Goal: Task Accomplishment & Management: Manage account settings

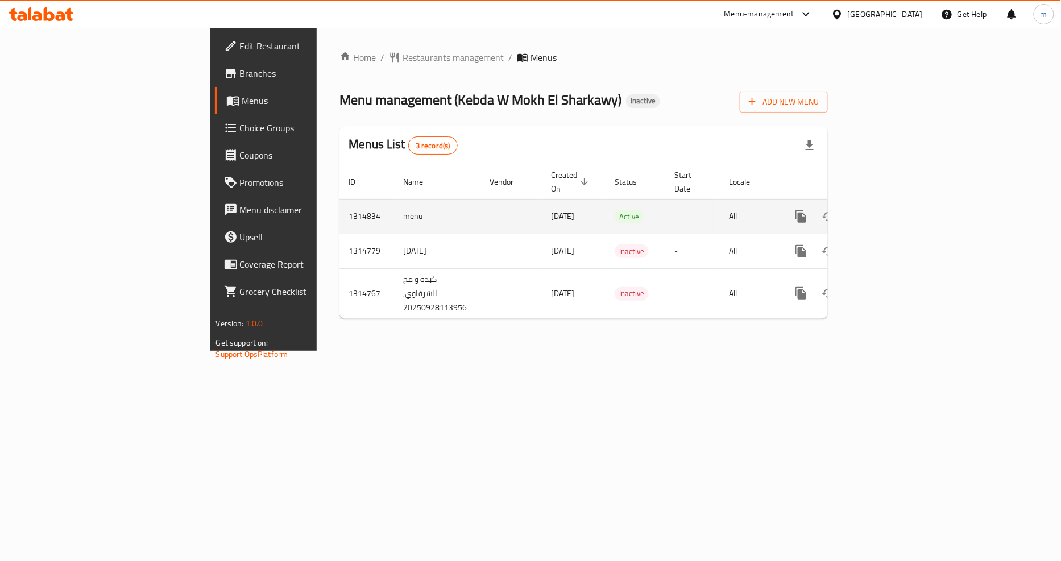
click at [890, 210] on icon "enhanced table" at bounding box center [883, 217] width 14 height 14
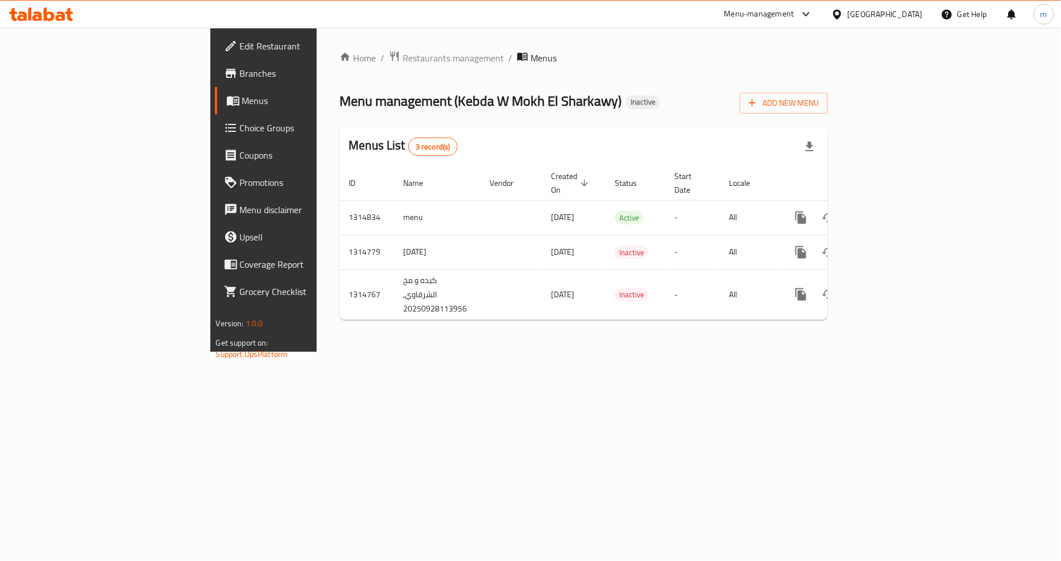
click at [240, 72] on span "Branches" at bounding box center [309, 74] width 139 height 14
click at [398, 351] on div "Home / Restaurants management / Menus Menu management ( Kebda W Mokh El Sharkaw…" at bounding box center [584, 189] width 534 height 323
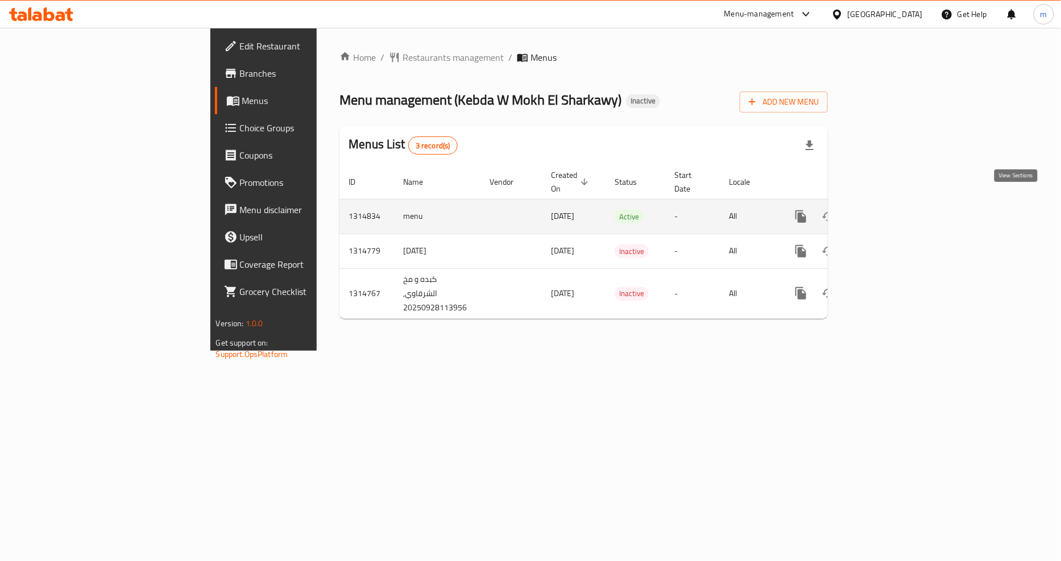
click at [896, 203] on link "enhanced table" at bounding box center [882, 216] width 27 height 27
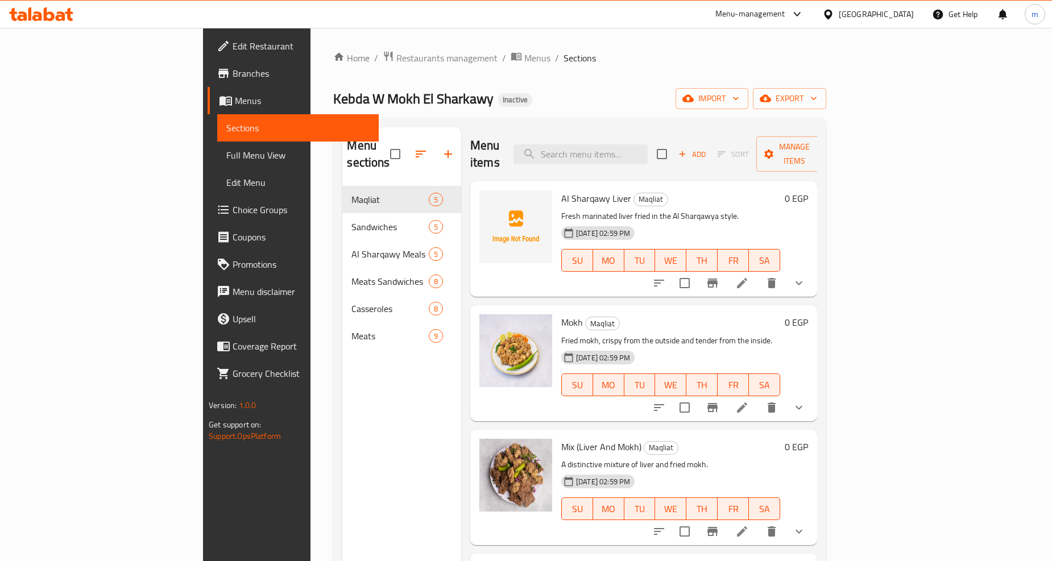
click at [825, 89] on div "Kebda W Mokh El Sharkawy Inactive import export" at bounding box center [579, 98] width 492 height 21
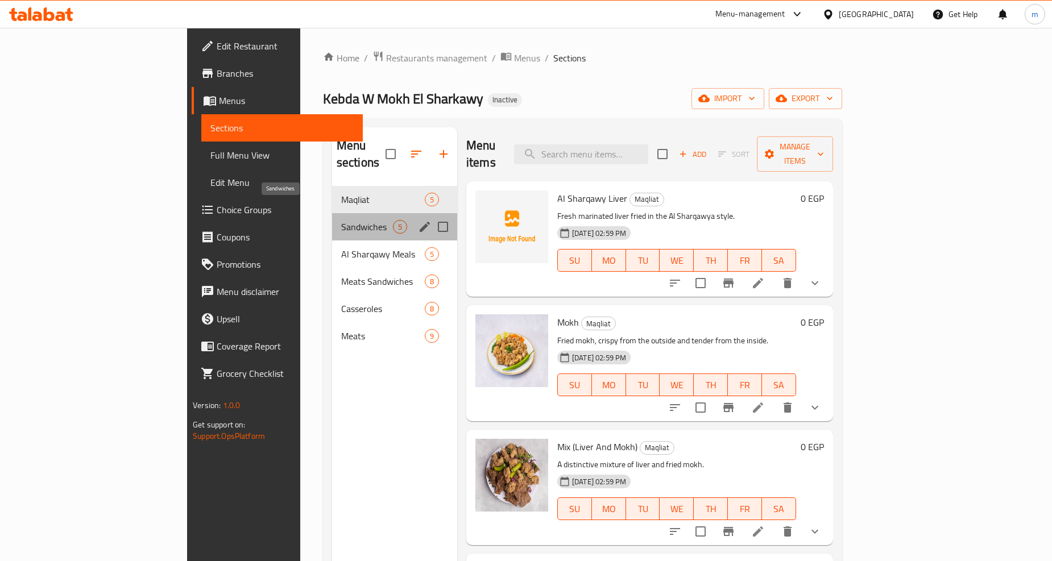
click at [341, 220] on span "Sandwiches" at bounding box center [367, 227] width 52 height 14
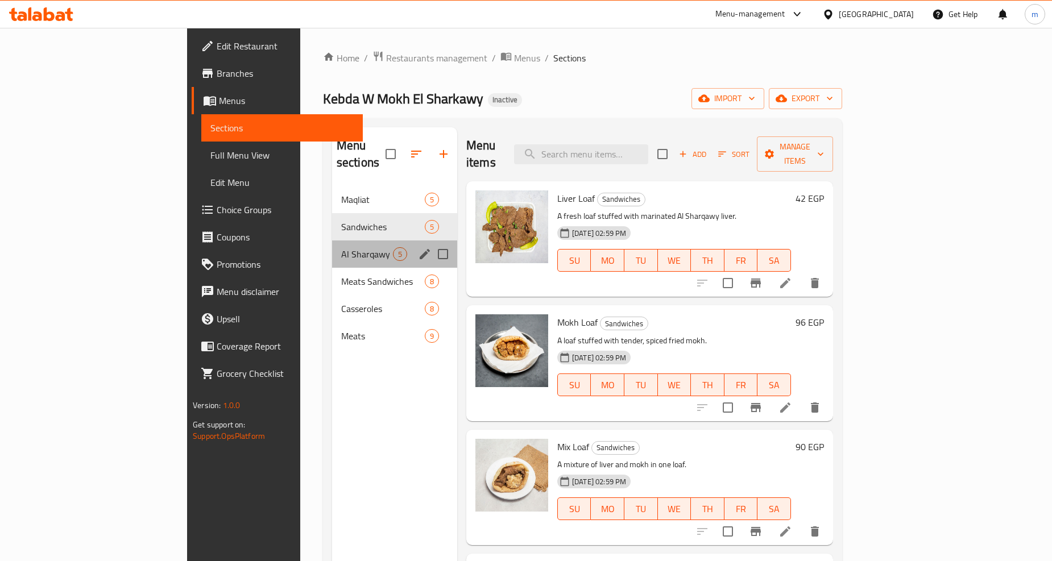
click at [332, 246] on div "Al Sharqawy Meals 5" at bounding box center [394, 253] width 125 height 27
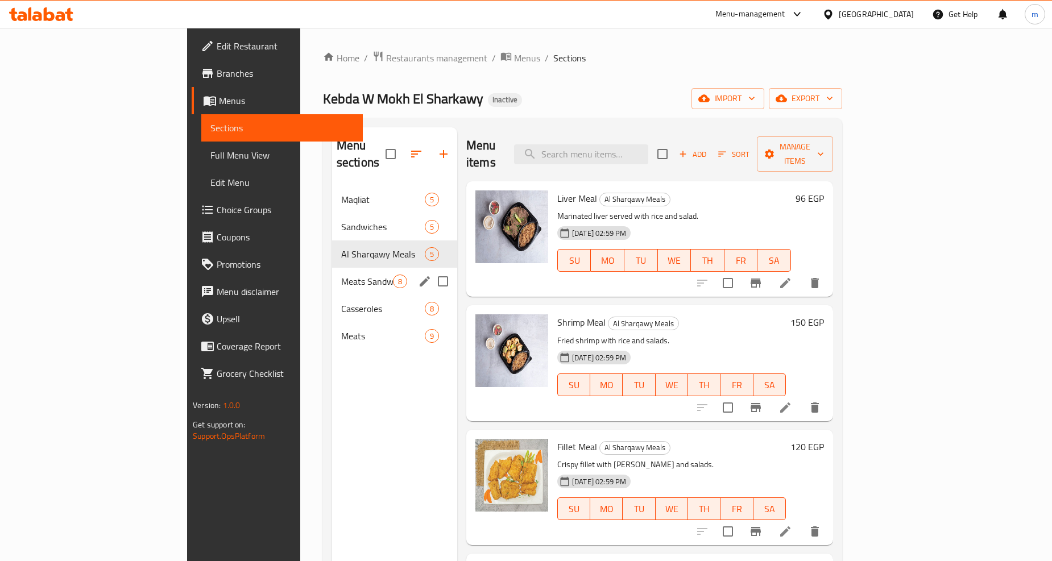
click at [332, 295] on div "Casseroles 8" at bounding box center [394, 308] width 125 height 27
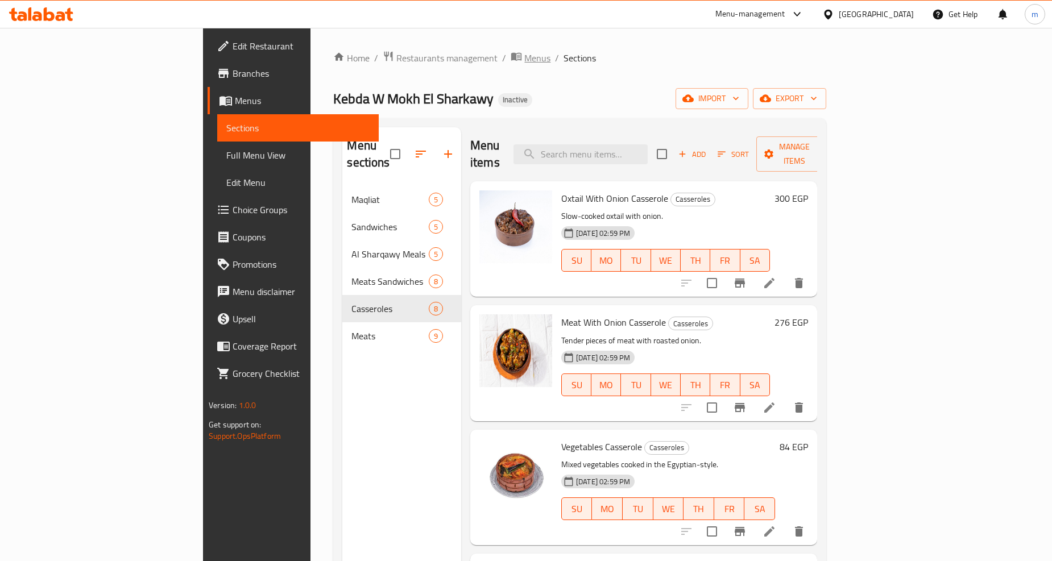
click at [524, 53] on span "Menus" at bounding box center [537, 58] width 26 height 14
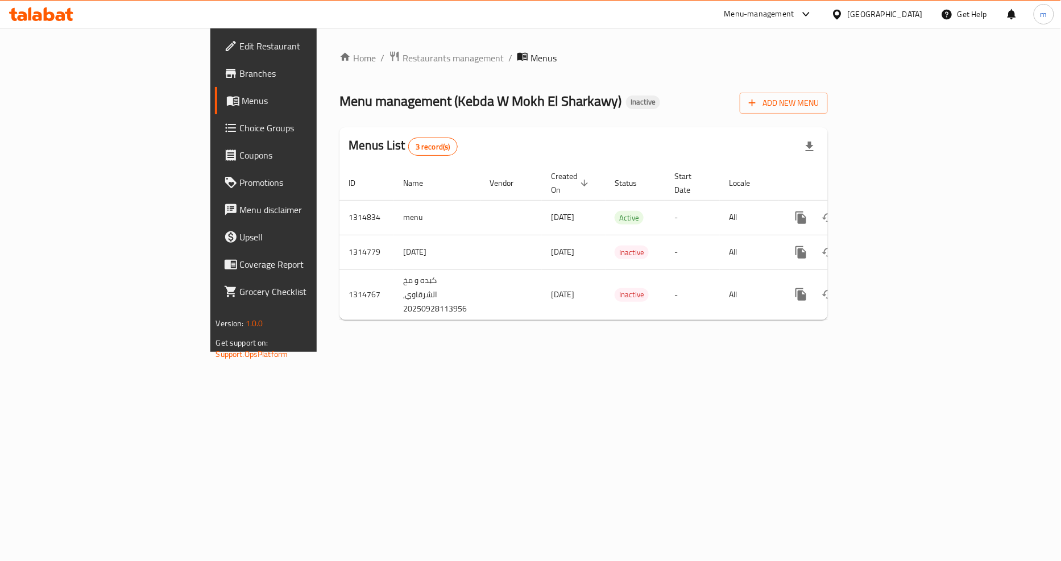
click at [429, 352] on div "Home / Restaurants management / Menus Menu management ( Kebda W Mokh El Sharkaw…" at bounding box center [584, 190] width 534 height 324
click at [240, 72] on span "Branches" at bounding box center [309, 74] width 139 height 14
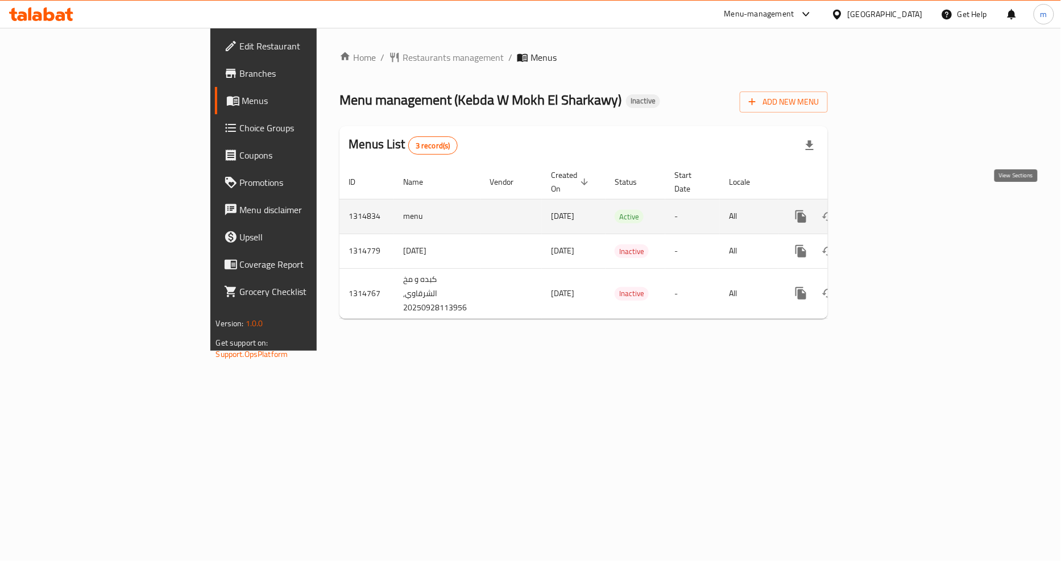
click at [890, 210] on icon "enhanced table" at bounding box center [883, 217] width 14 height 14
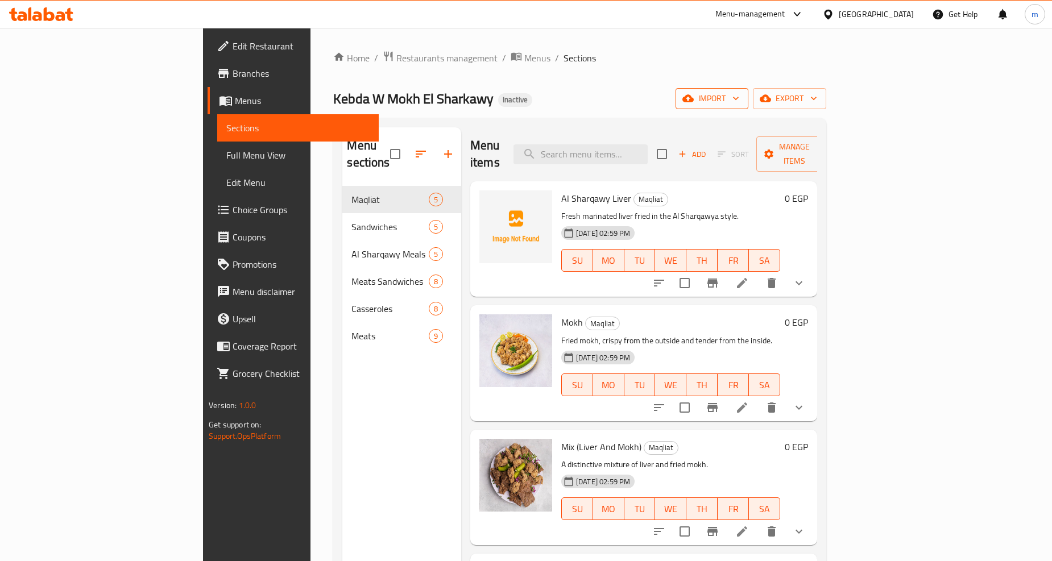
click at [739, 99] on span "import" at bounding box center [711, 99] width 55 height 14
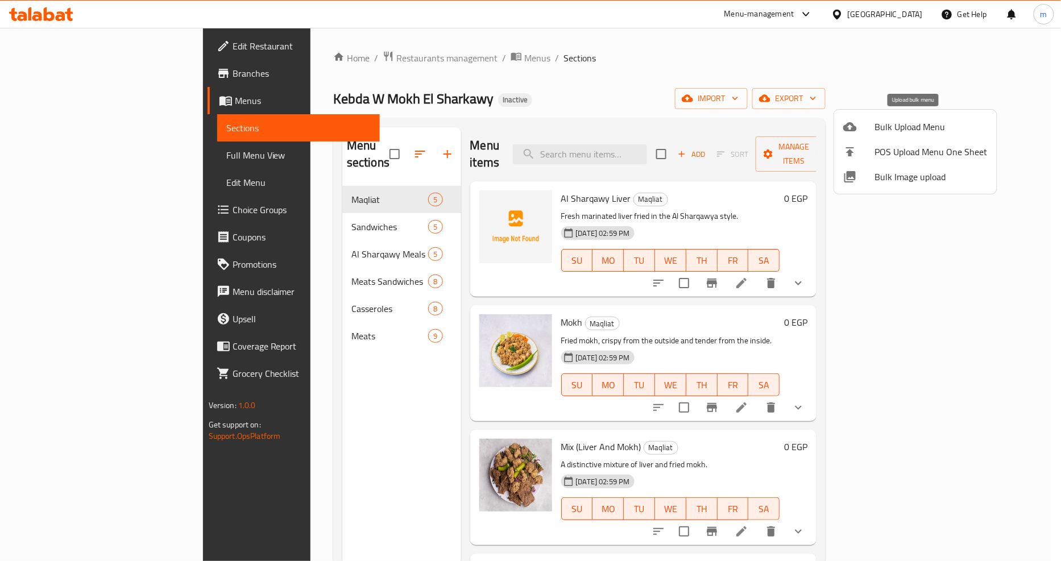
click at [919, 136] on li "Bulk Upload Menu" at bounding box center [915, 126] width 163 height 25
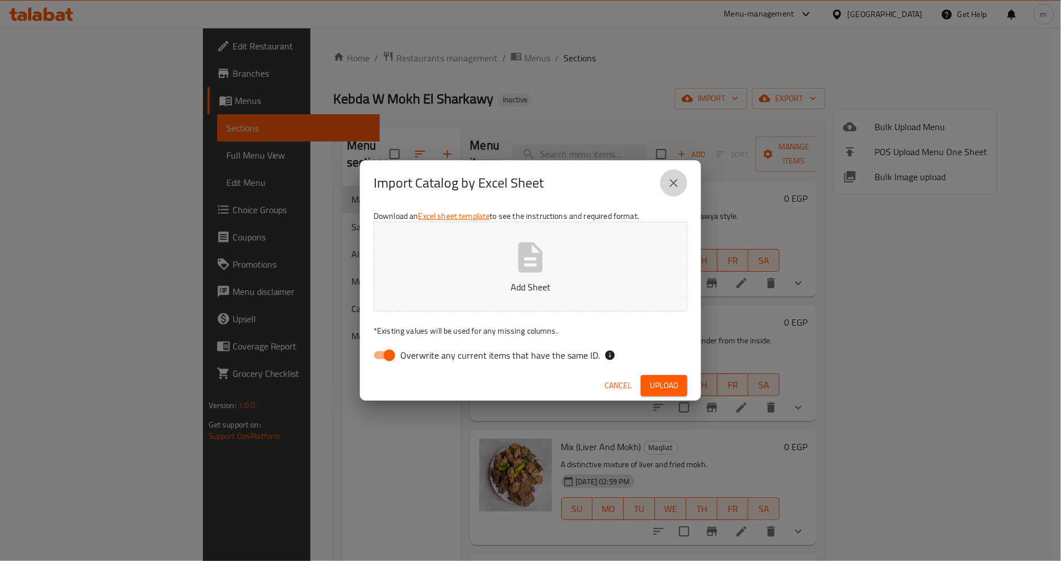
click at [672, 182] on icon "close" at bounding box center [674, 183] width 8 height 8
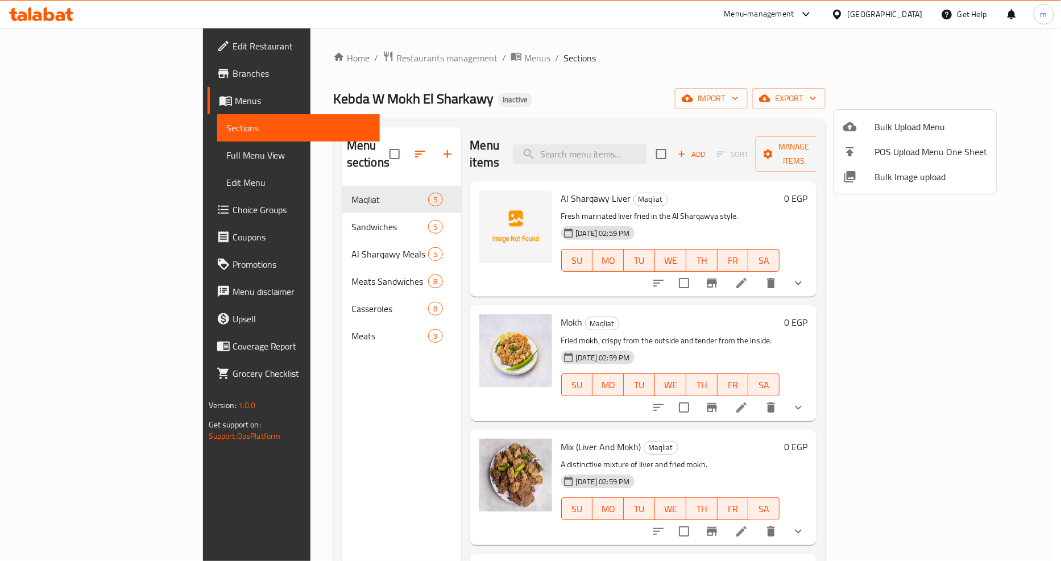
click at [734, 89] on div at bounding box center [530, 280] width 1061 height 561
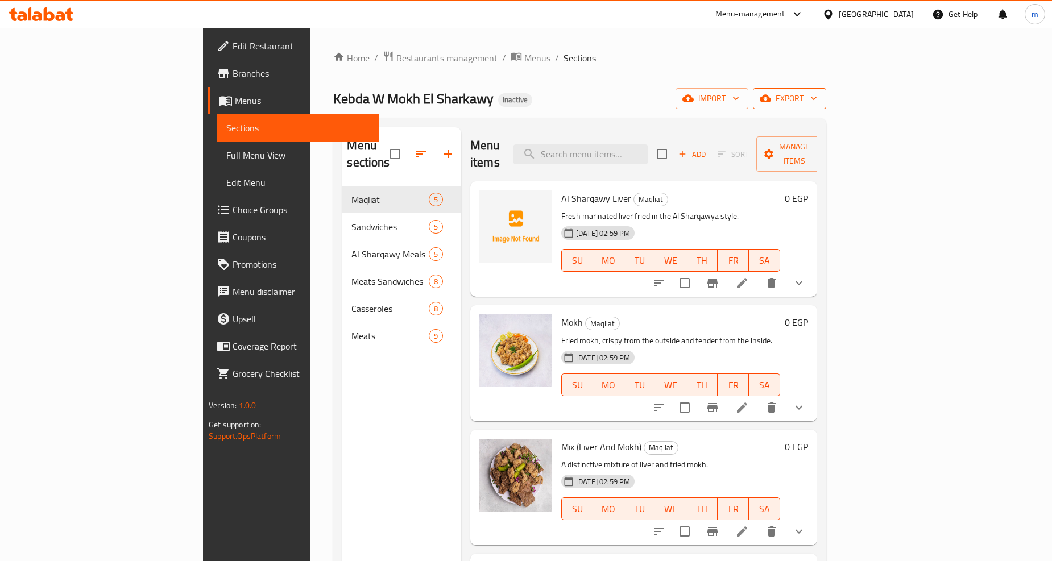
click at [817, 101] on span "export" at bounding box center [789, 99] width 55 height 14
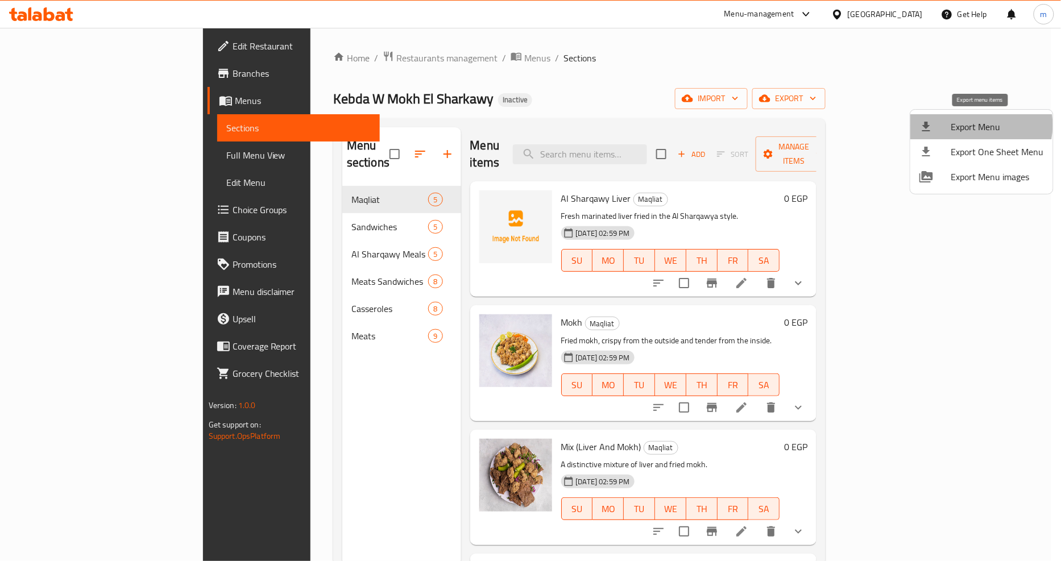
drag, startPoint x: 975, startPoint y: 125, endPoint x: 968, endPoint y: 125, distance: 7.4
click at [968, 125] on span "Export Menu" at bounding box center [997, 127] width 93 height 14
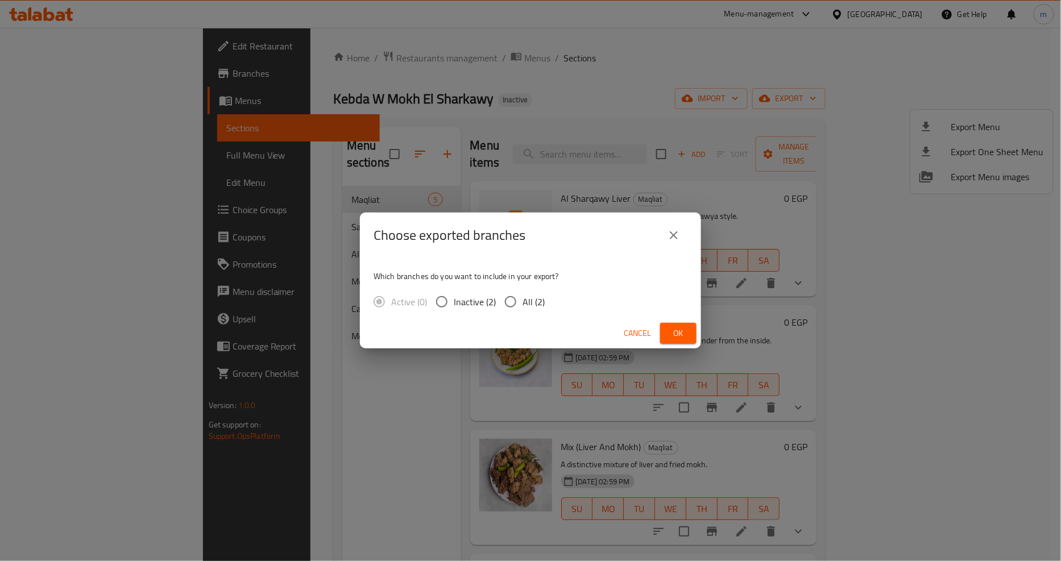
click at [524, 297] on span "All (2)" at bounding box center [533, 302] width 22 height 14
click at [522, 297] on input "All (2)" at bounding box center [510, 302] width 24 height 24
radio input "true"
click at [671, 225] on button "close" at bounding box center [673, 235] width 27 height 27
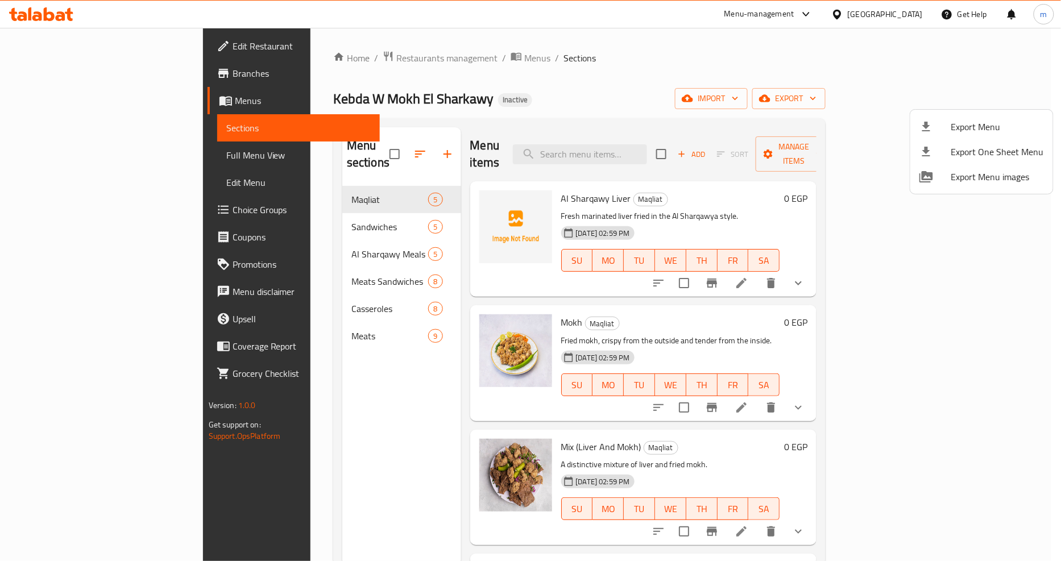
click at [97, 71] on div at bounding box center [530, 280] width 1061 height 561
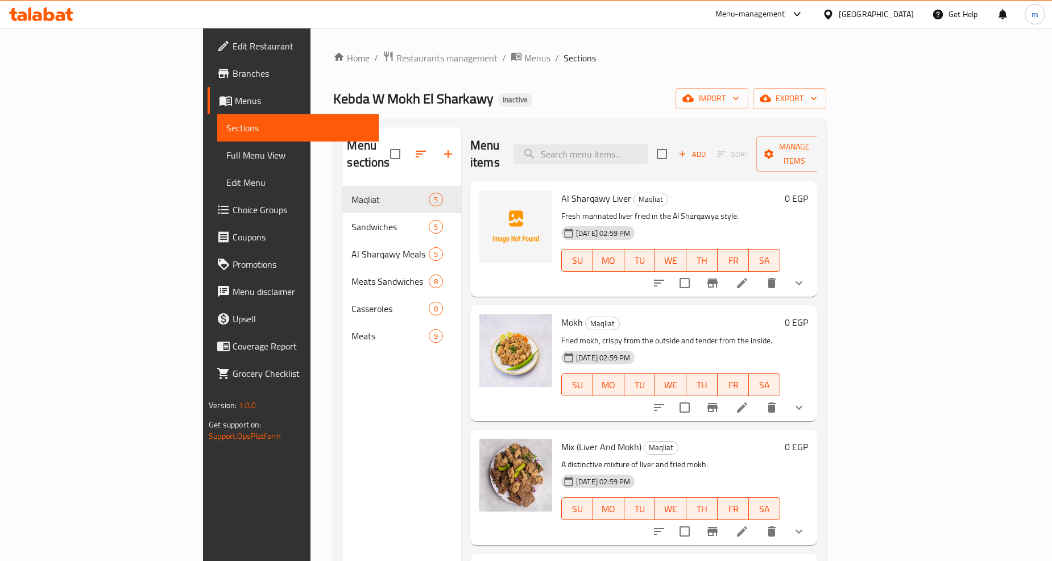
click at [232, 71] on span "Branches" at bounding box center [300, 74] width 137 height 14
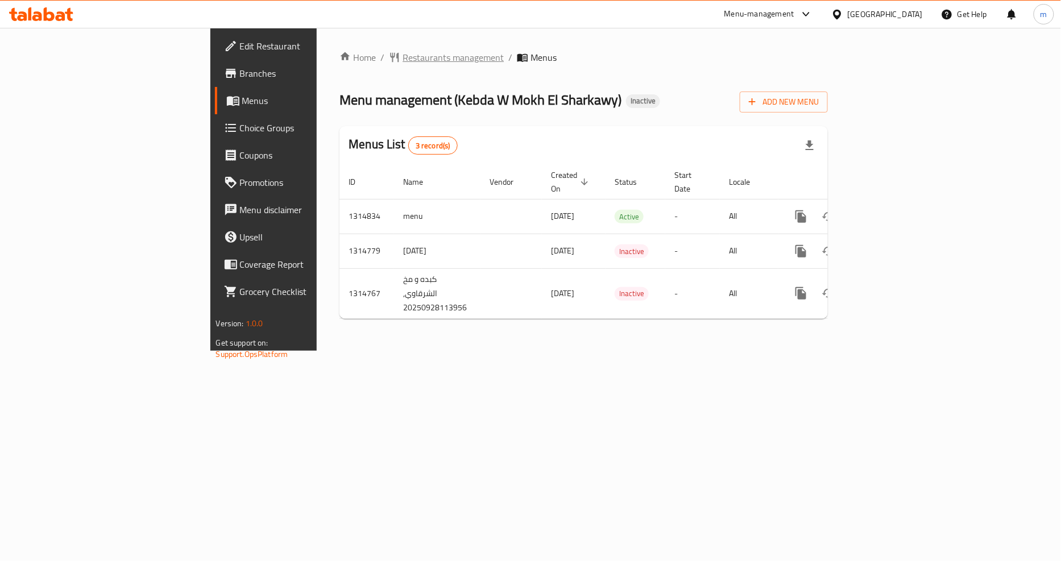
click at [402, 53] on span "Restaurants management" at bounding box center [452, 58] width 101 height 14
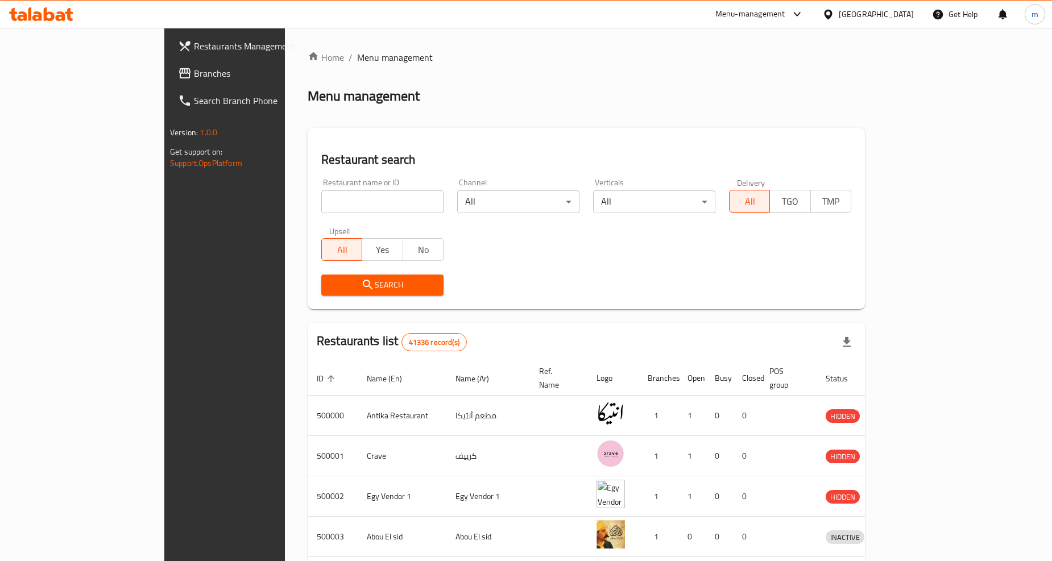
click at [194, 74] on span "Branches" at bounding box center [262, 74] width 137 height 14
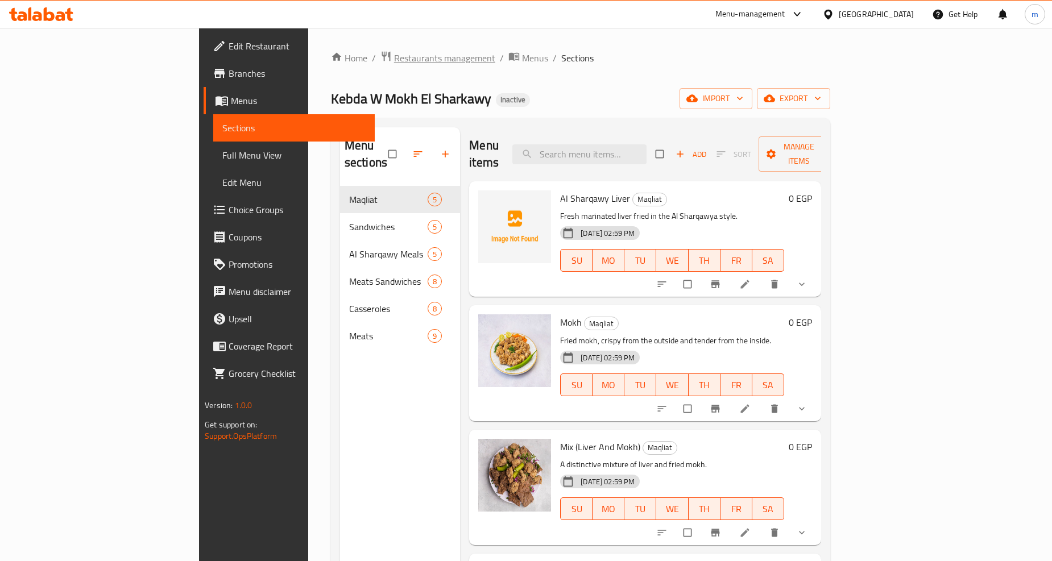
click at [394, 63] on span "Restaurants management" at bounding box center [444, 58] width 101 height 14
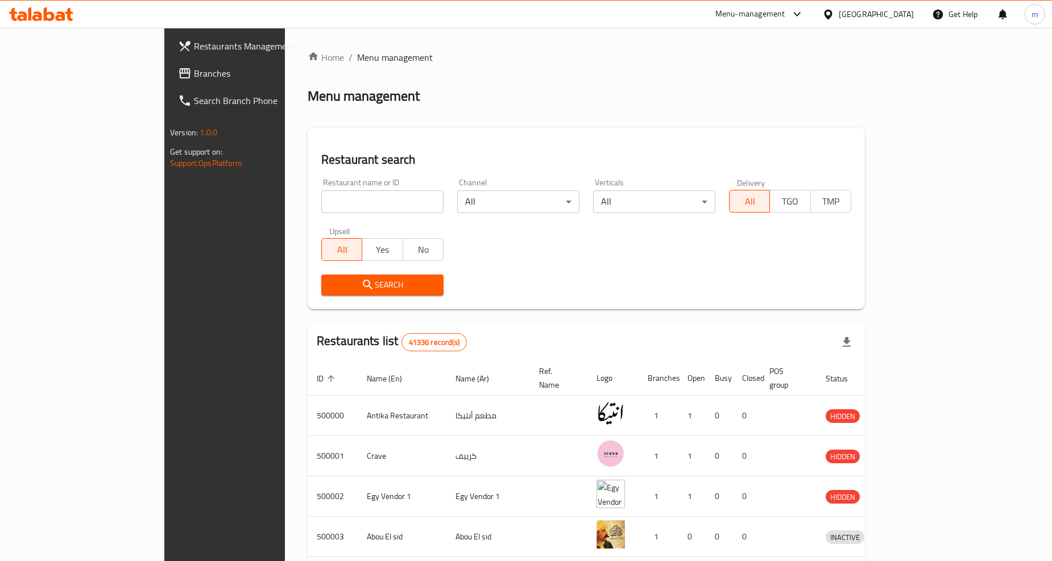
click at [194, 74] on span "Branches" at bounding box center [262, 74] width 137 height 14
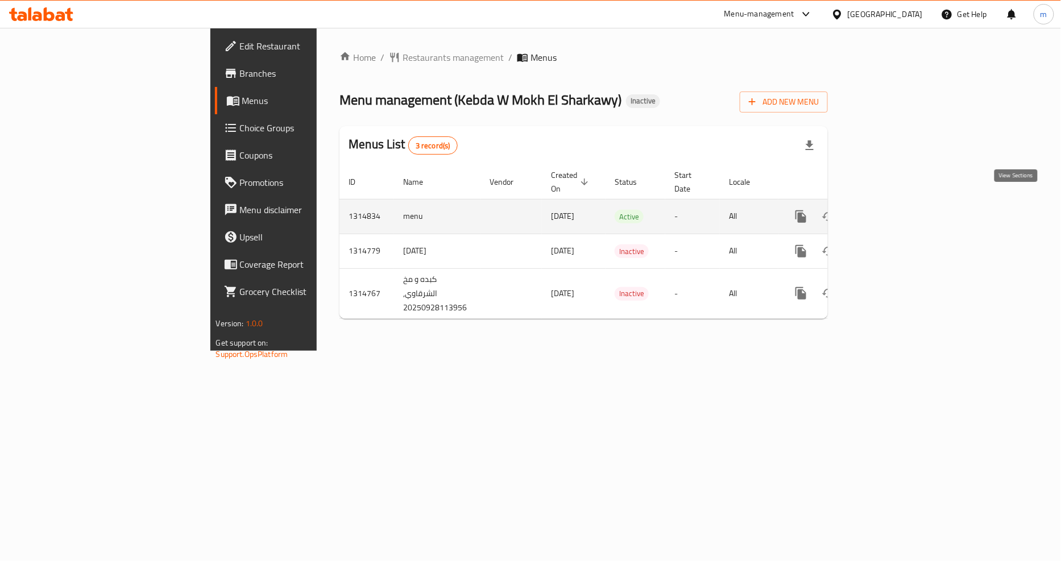
click at [890, 210] on icon "enhanced table" at bounding box center [883, 217] width 14 height 14
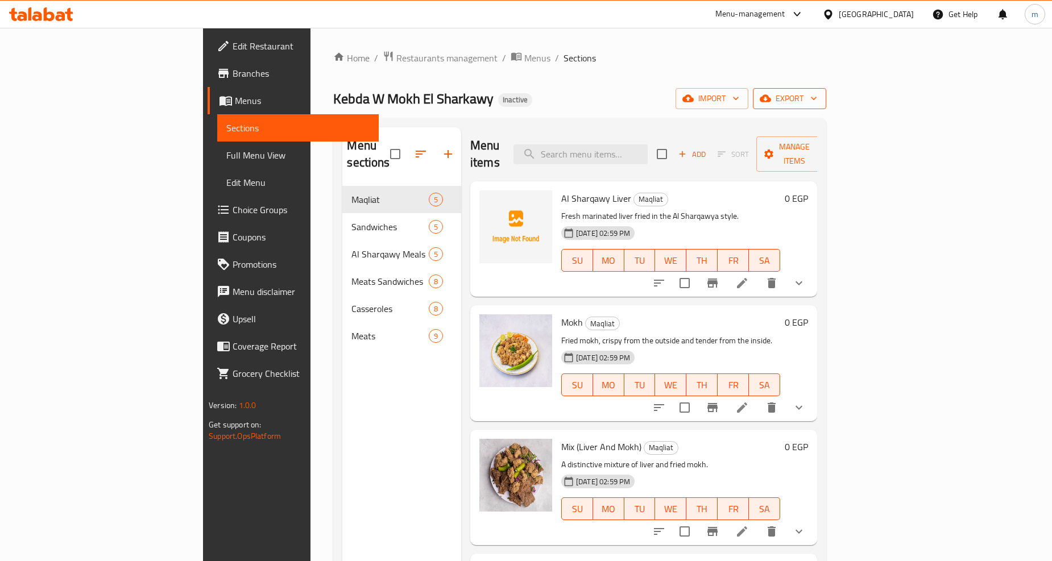
click at [817, 100] on span "export" at bounding box center [789, 99] width 55 height 14
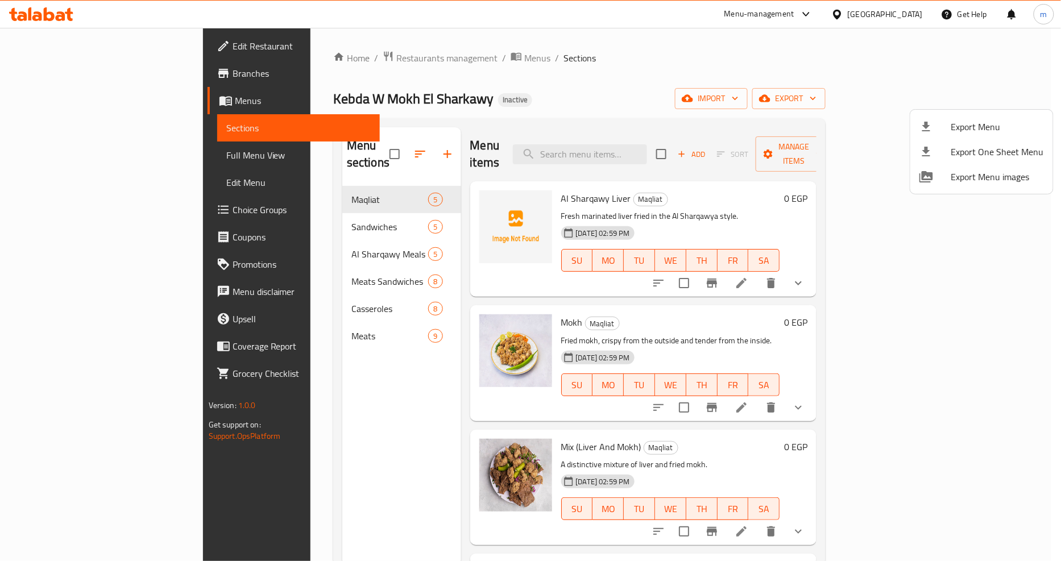
click at [984, 200] on div at bounding box center [530, 280] width 1061 height 561
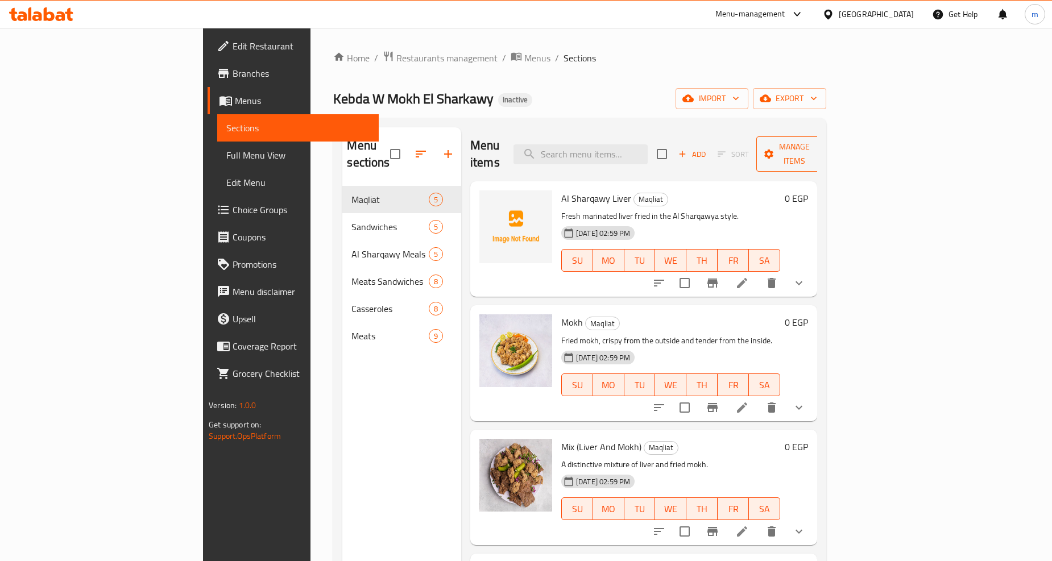
click at [823, 149] on span "Manage items" at bounding box center [794, 154] width 58 height 28
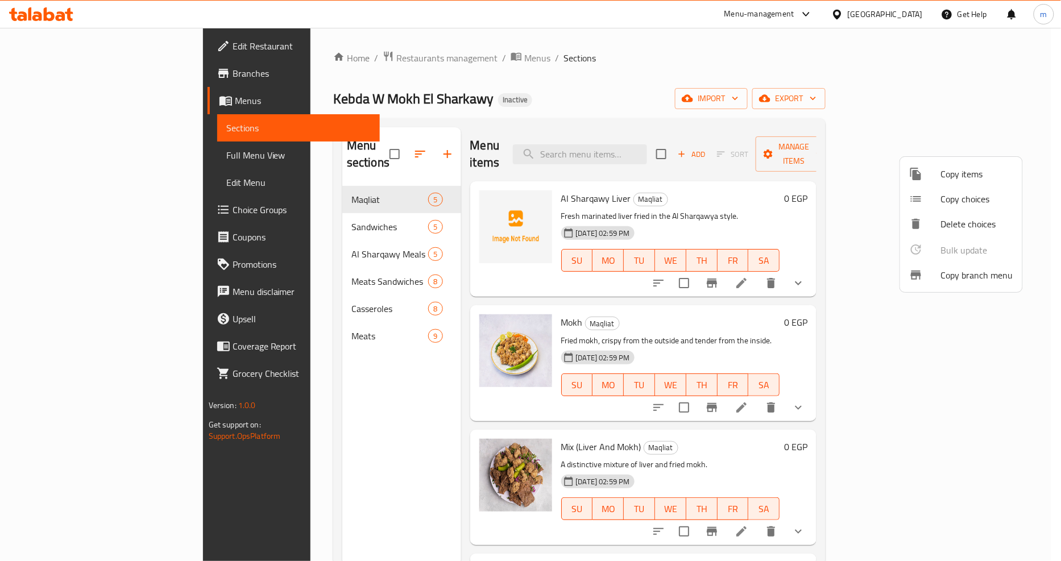
click at [978, 270] on span "Copy branch menu" at bounding box center [977, 275] width 72 height 14
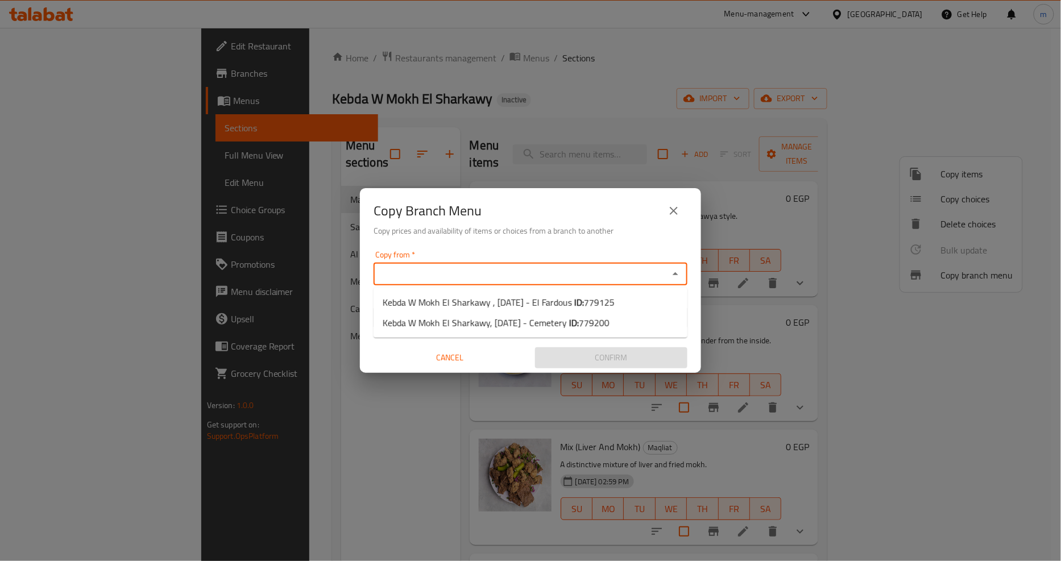
click at [537, 268] on input "Copy from   *" at bounding box center [521, 274] width 288 height 16
click at [614, 298] on span "779125" at bounding box center [599, 302] width 31 height 17
type input "Kebda W Mokh El Sharkawy , [DATE] - El Fardous"
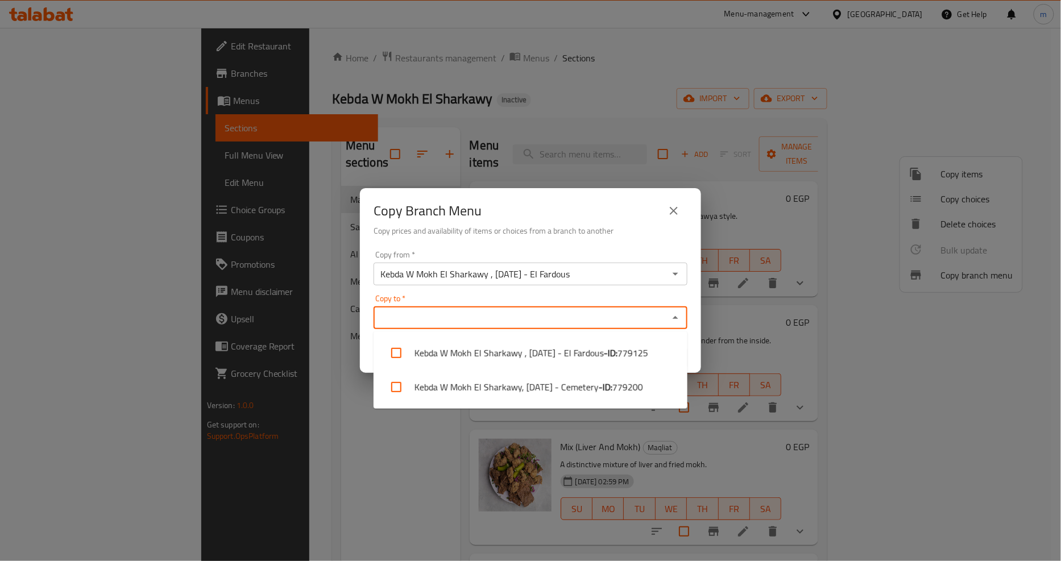
drag, startPoint x: 646, startPoint y: 311, endPoint x: 638, endPoint y: 322, distance: 13.8
click at [646, 314] on input "Copy to   *" at bounding box center [521, 318] width 288 height 16
click at [612, 387] on b "- ID:" at bounding box center [606, 387] width 14 height 14
checkbox input "true"
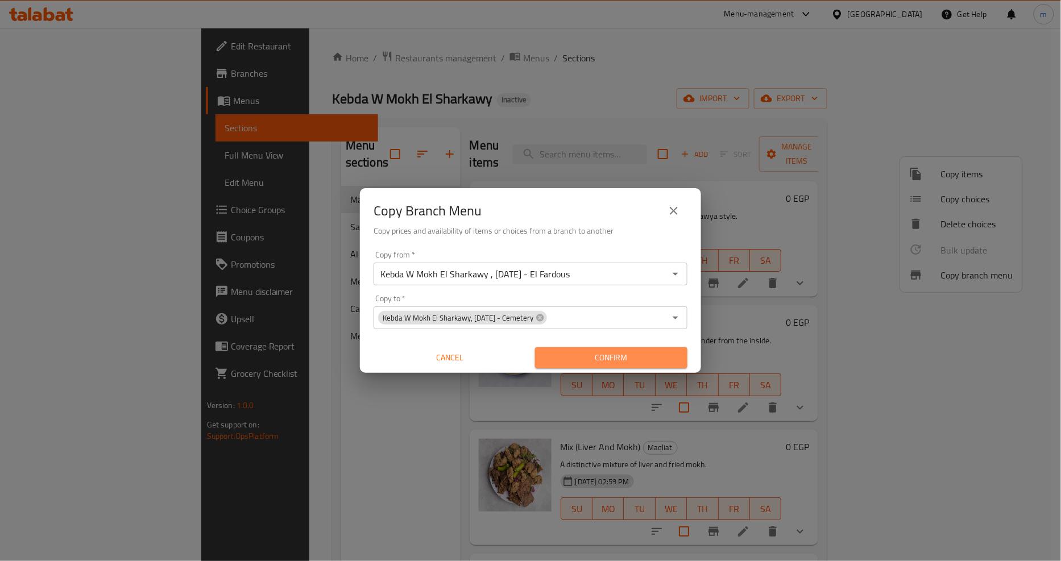
click at [629, 358] on span "Confirm" at bounding box center [611, 358] width 134 height 14
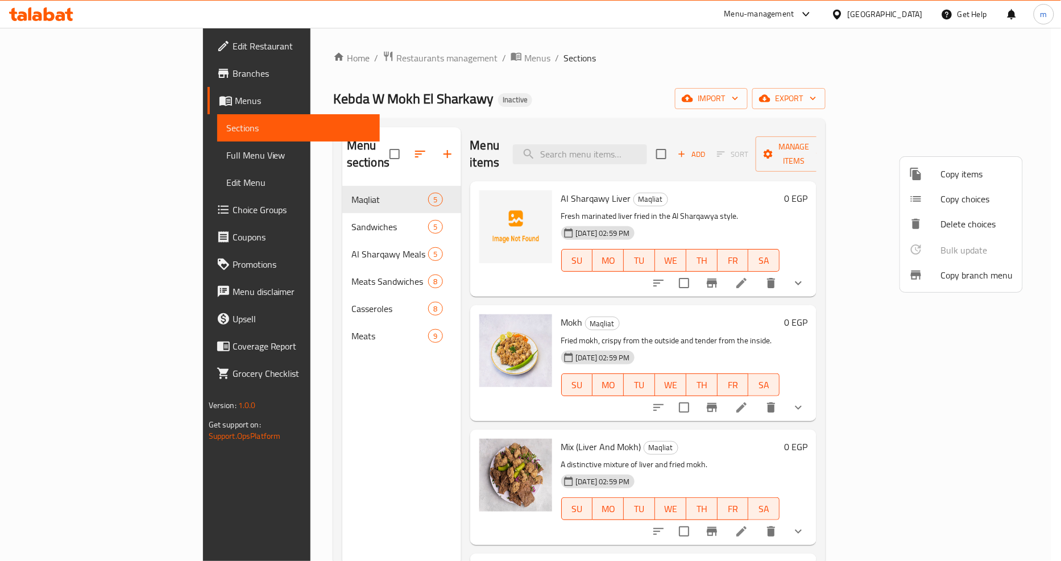
click at [77, 75] on div at bounding box center [530, 280] width 1061 height 561
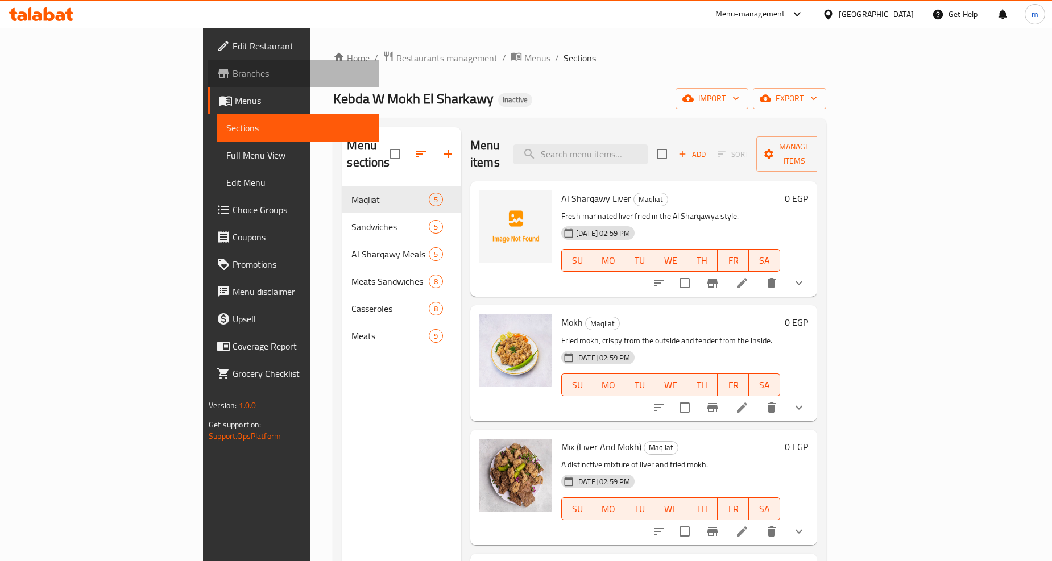
click at [232, 75] on span "Branches" at bounding box center [300, 74] width 137 height 14
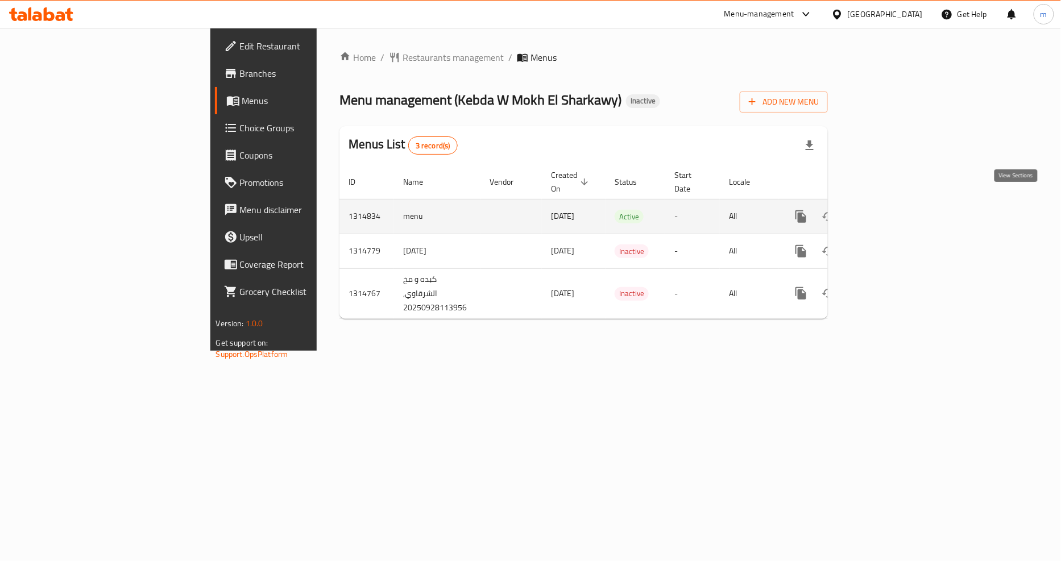
click at [890, 210] on icon "enhanced table" at bounding box center [883, 217] width 14 height 14
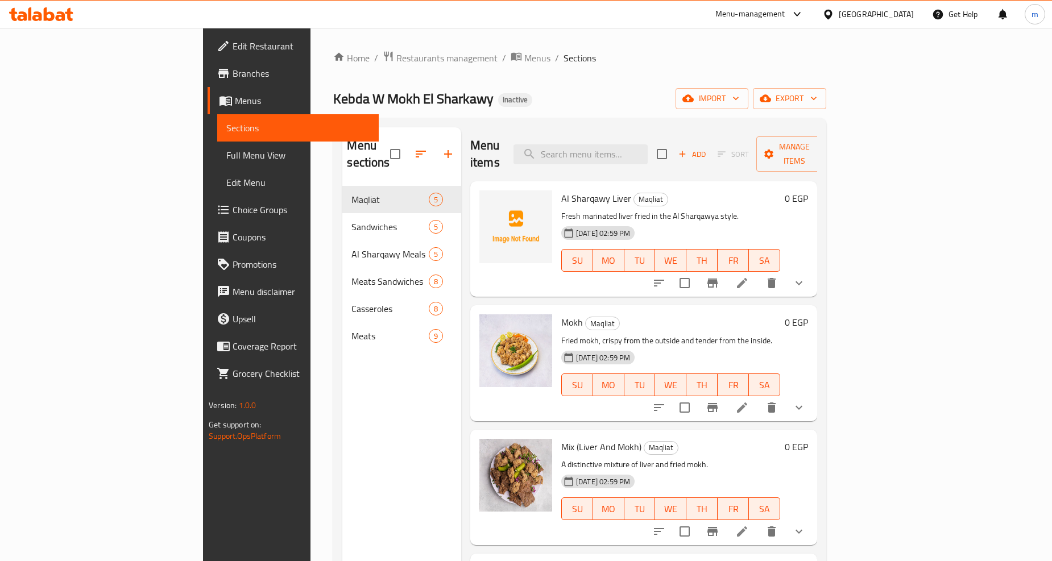
click at [226, 156] on span "Full Menu View" at bounding box center [297, 155] width 143 height 14
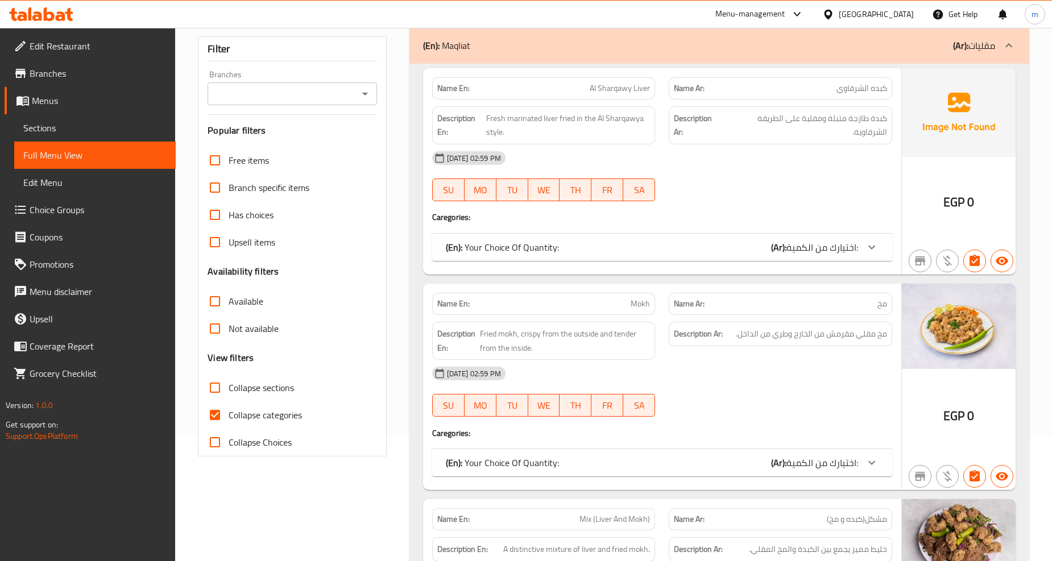
scroll to position [126, 0]
click at [269, 412] on span "Collapse categories" at bounding box center [264, 415] width 73 height 14
click at [228, 412] on input "Collapse categories" at bounding box center [214, 414] width 27 height 27
checkbox input "false"
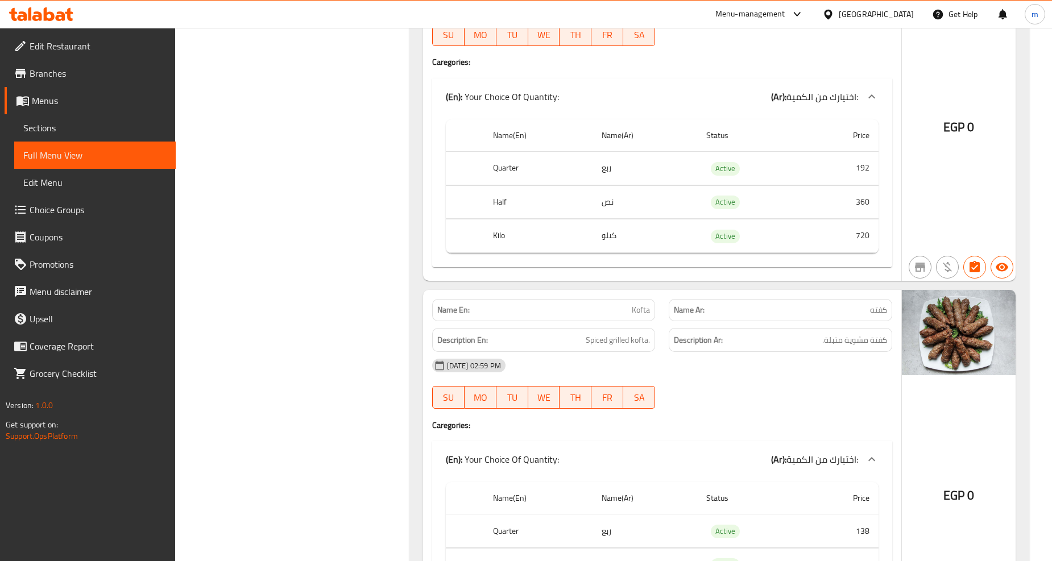
scroll to position [7159, 0]
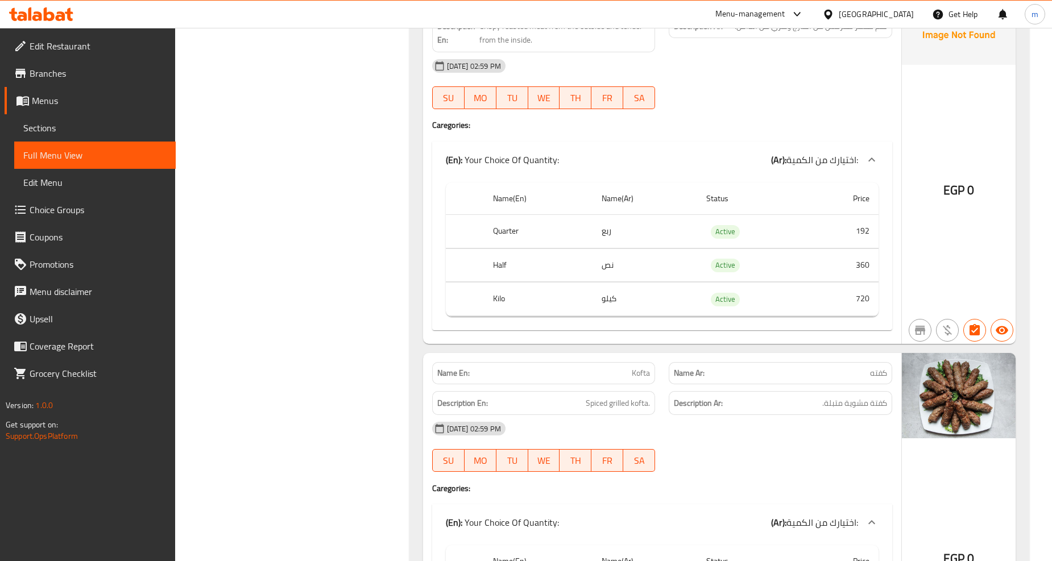
click at [72, 76] on span "Branches" at bounding box center [98, 74] width 137 height 14
